Goal: Task Accomplishment & Management: Manage account settings

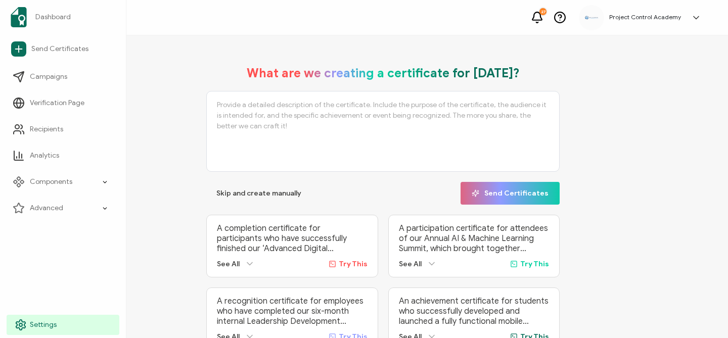
click at [19, 321] on icon at bounding box center [21, 325] width 12 height 12
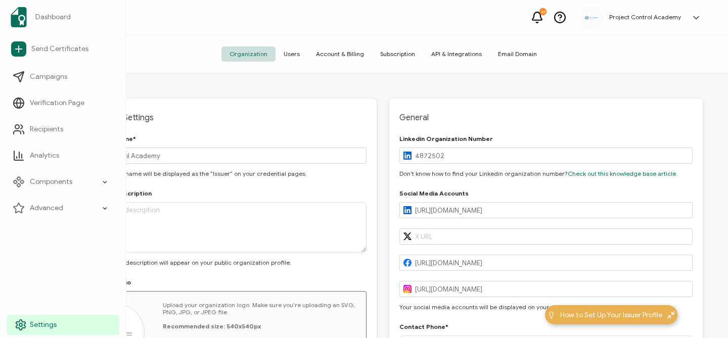
type input "[US_STATE]"
type input "[GEOGRAPHIC_DATA]"
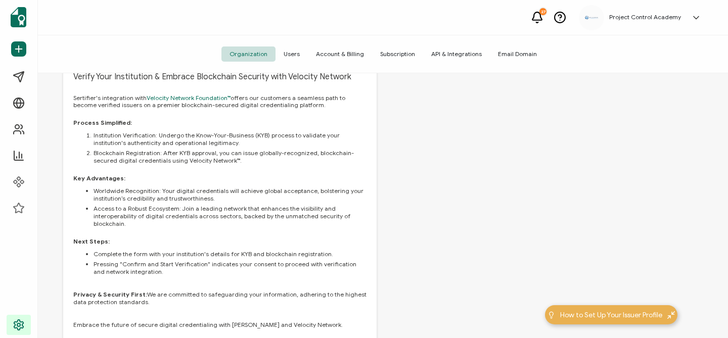
scroll to position [623, 0]
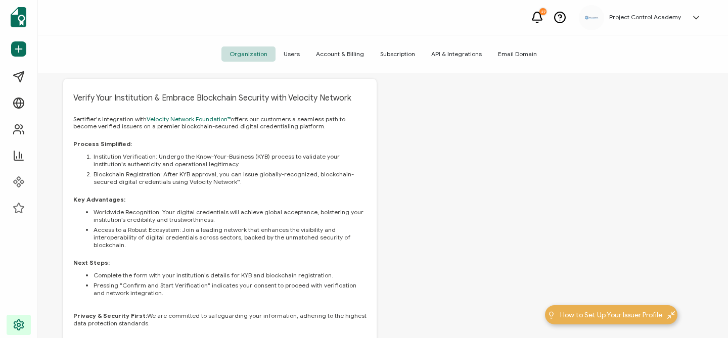
click at [297, 56] on span "Users" at bounding box center [292, 54] width 32 height 15
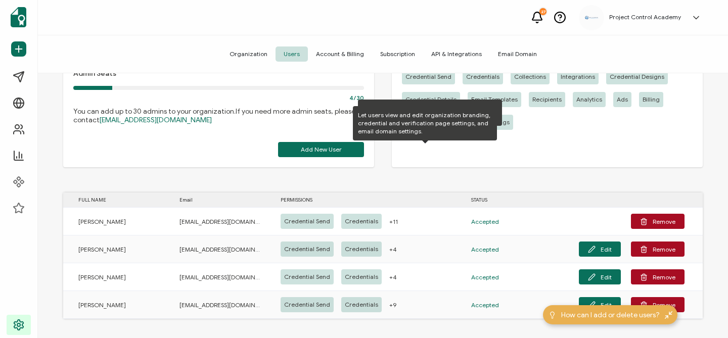
scroll to position [64, 0]
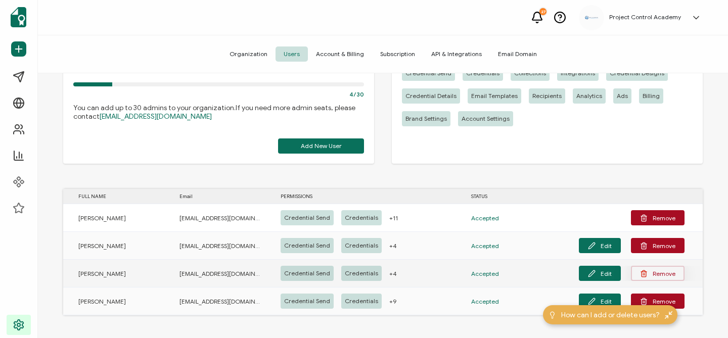
click at [655, 276] on button "Remove" at bounding box center [658, 273] width 54 height 15
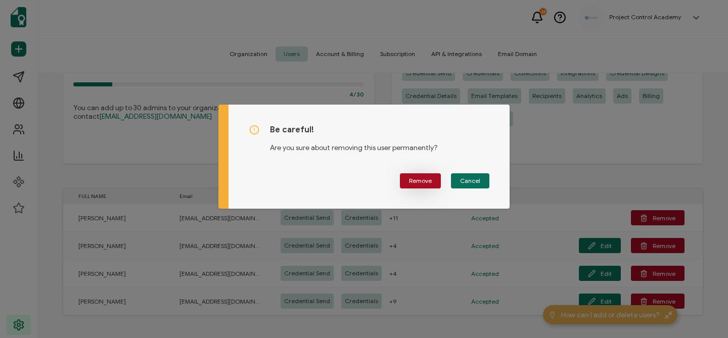
click at [417, 178] on span "Remove" at bounding box center [420, 181] width 23 height 6
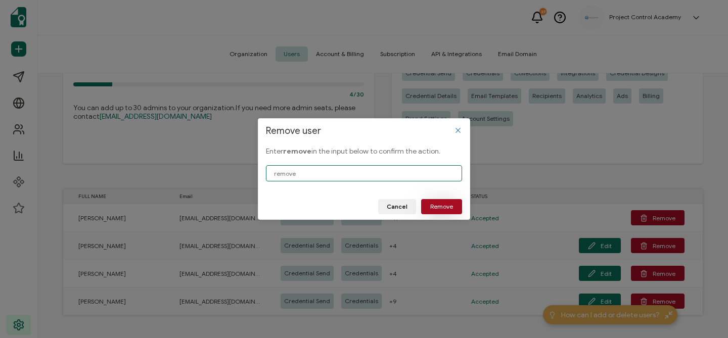
type input "remove"
click at [451, 199] on button "Remove" at bounding box center [441, 206] width 41 height 15
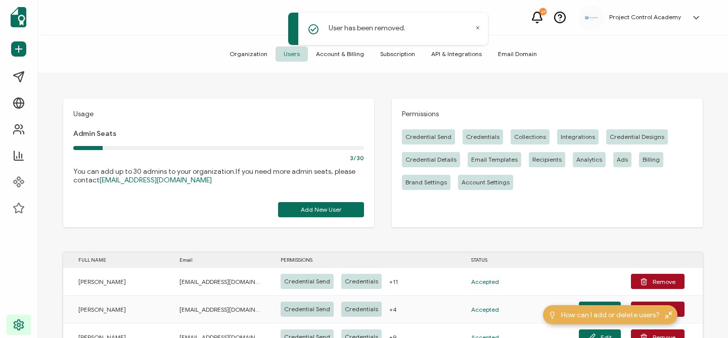
scroll to position [4, 0]
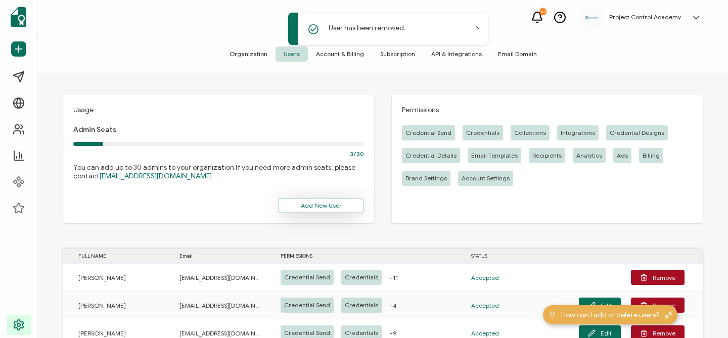
click at [336, 203] on span "Add New User" at bounding box center [321, 206] width 41 height 6
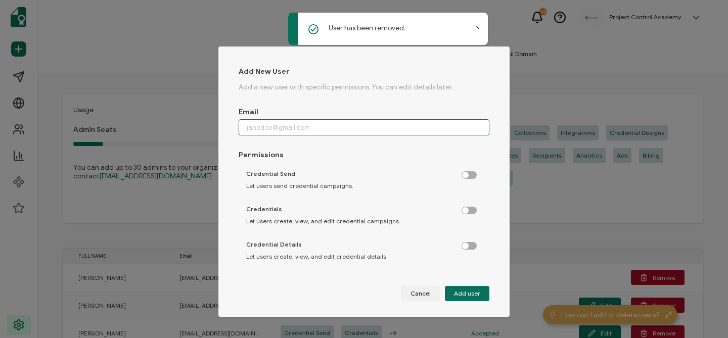
click at [296, 127] on input "dialog" at bounding box center [364, 127] width 251 height 16
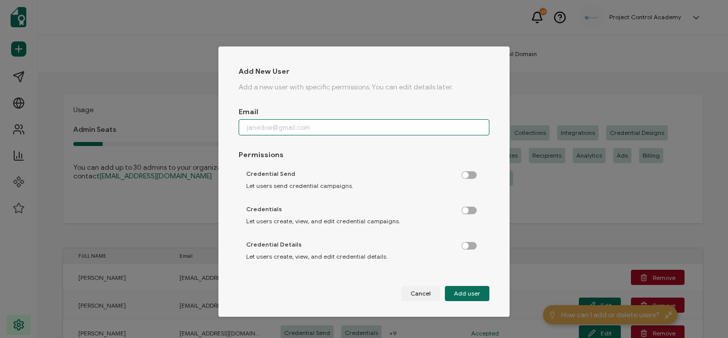
paste input "[PERSON_NAME][EMAIL_ADDRESS][DOMAIN_NAME]"
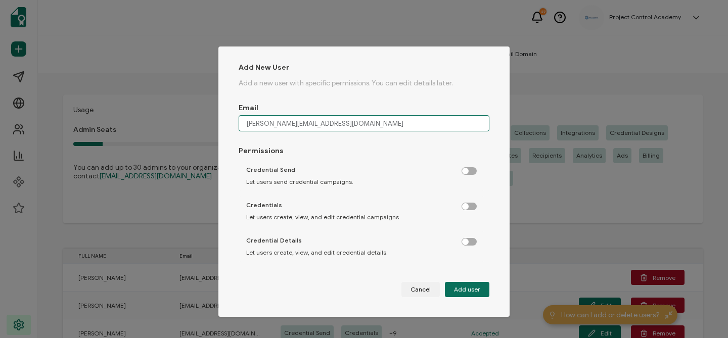
type input "[PERSON_NAME][EMAIL_ADDRESS][DOMAIN_NAME]"
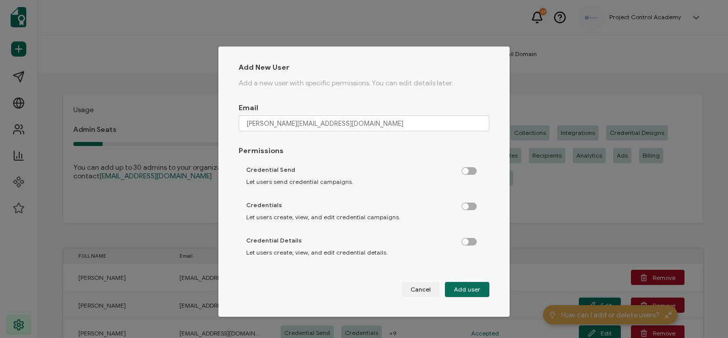
click at [465, 170] on label "dialog" at bounding box center [474, 168] width 25 height 3
click at [467, 171] on input "dialog" at bounding box center [470, 171] width 7 height 7
checkbox input "true"
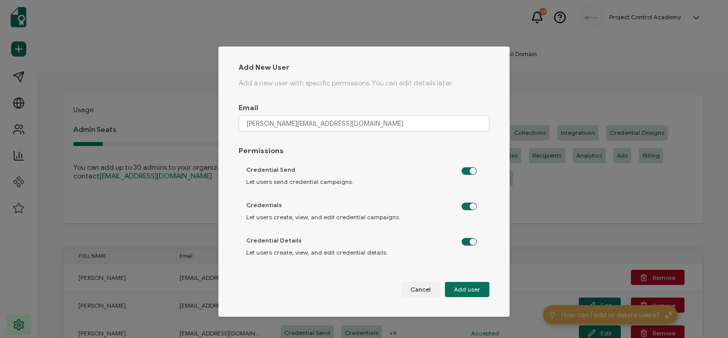
checkbox input "true"
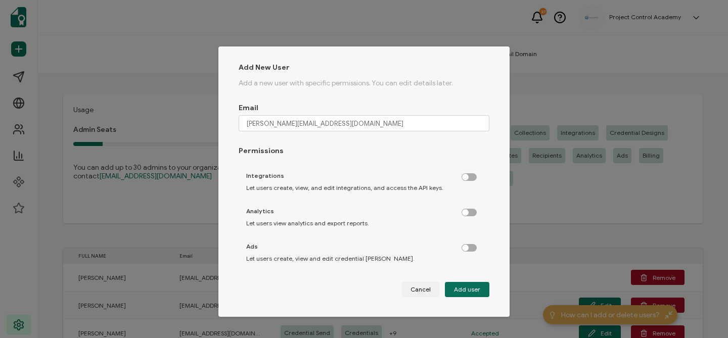
scroll to position [247, 0]
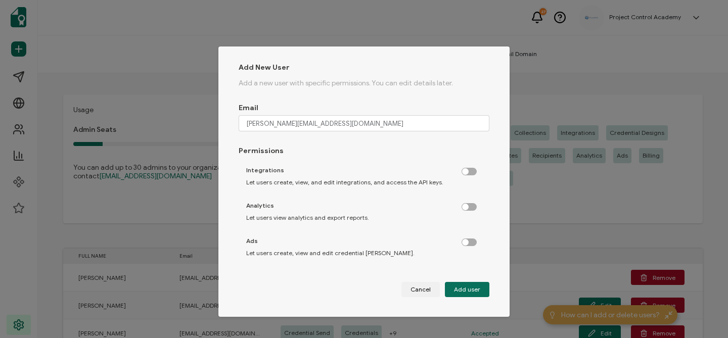
click at [466, 206] on label "dialog" at bounding box center [474, 204] width 25 height 3
click at [467, 206] on input "dialog" at bounding box center [470, 207] width 7 height 7
checkbox input "true"
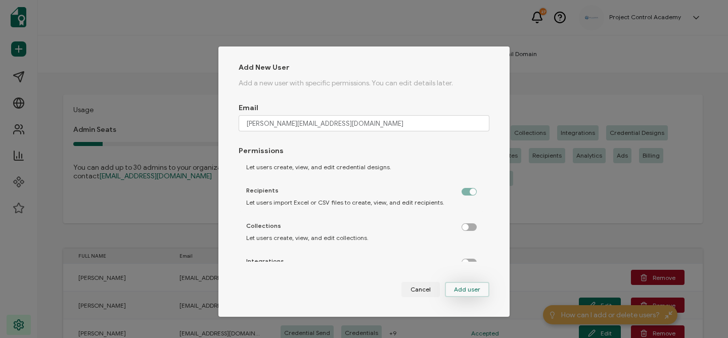
click at [459, 290] on span "Add user" at bounding box center [467, 290] width 26 height 6
checkbox input "false"
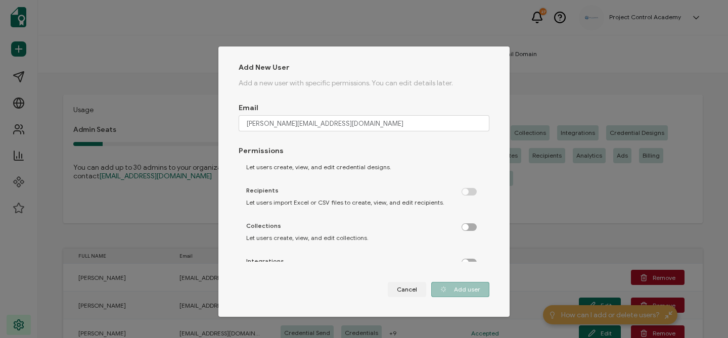
checkbox input "false"
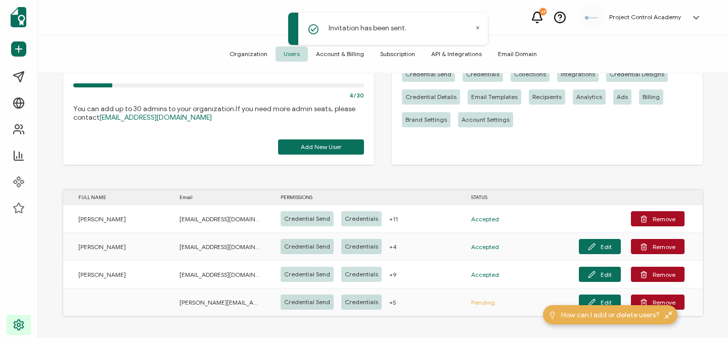
scroll to position [64, 0]
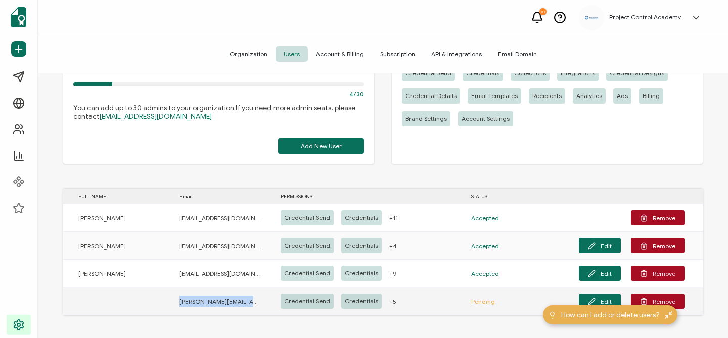
drag, startPoint x: 180, startPoint y: 301, endPoint x: 250, endPoint y: 302, distance: 70.3
click at [250, 302] on span "[PERSON_NAME][EMAIL_ADDRESS][DOMAIN_NAME]" at bounding box center [220, 302] width 81 height 12
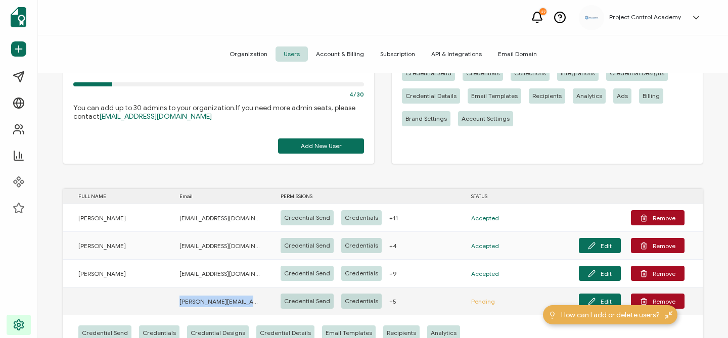
copy span "[PERSON_NAME][EMAIL_ADDRESS][DOMAIN_NAME]"
